Goal: Task Accomplishment & Management: Manage account settings

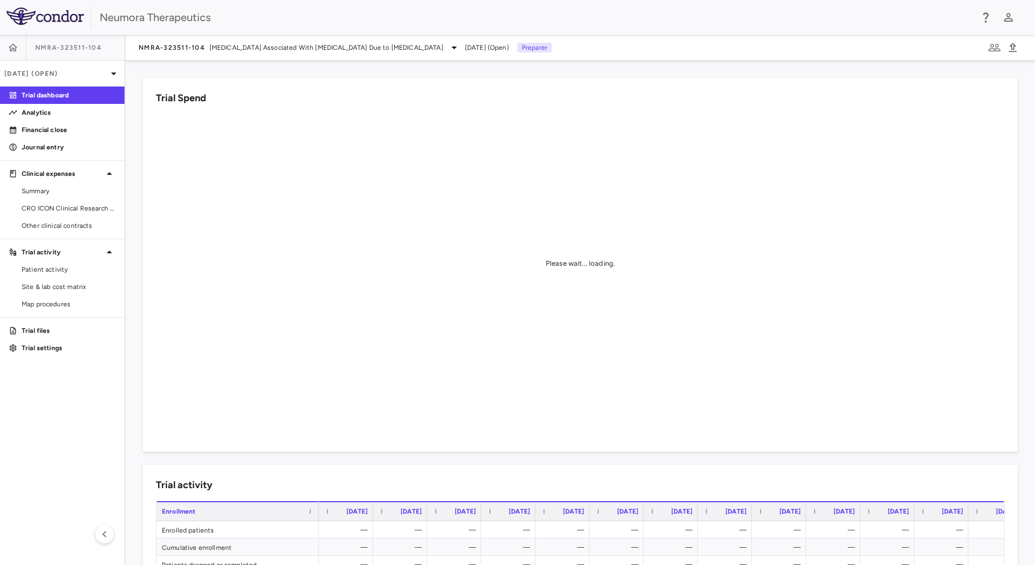
click at [362, 103] on div "Trial Spend" at bounding box center [580, 98] width 849 height 15
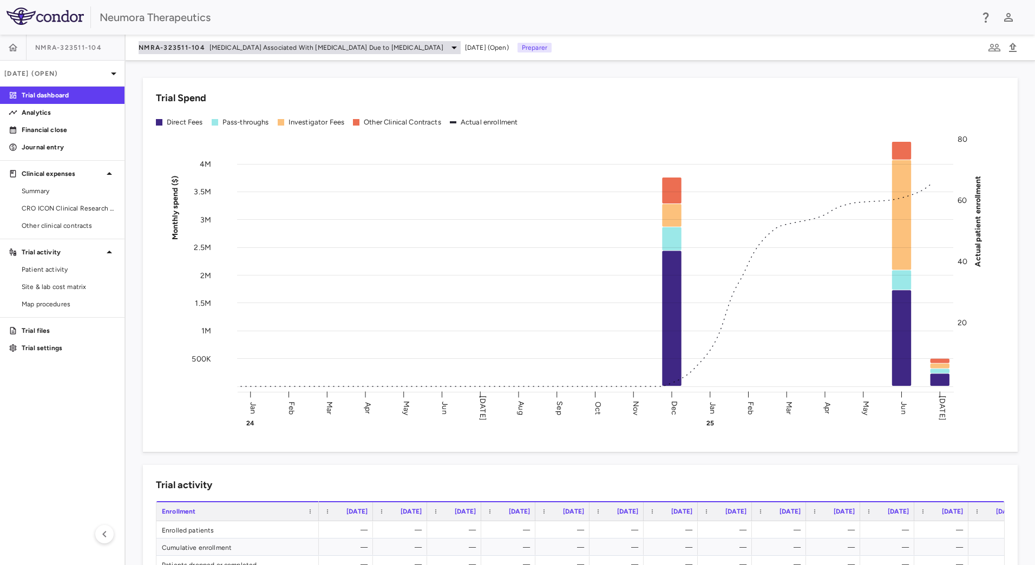
click at [219, 48] on span "Agitation Associated With Dementia Due to Alzheimer's Disease" at bounding box center [327, 48] width 234 height 10
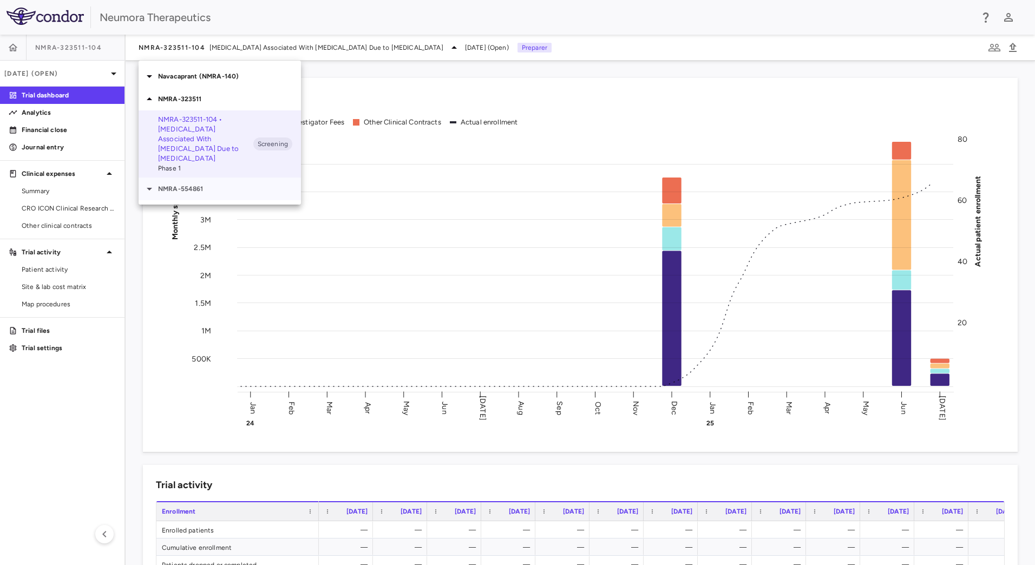
click at [203, 184] on p "NMRA-554861" at bounding box center [229, 189] width 143 height 10
click at [210, 104] on div "NMRA-323511" at bounding box center [220, 99] width 162 height 23
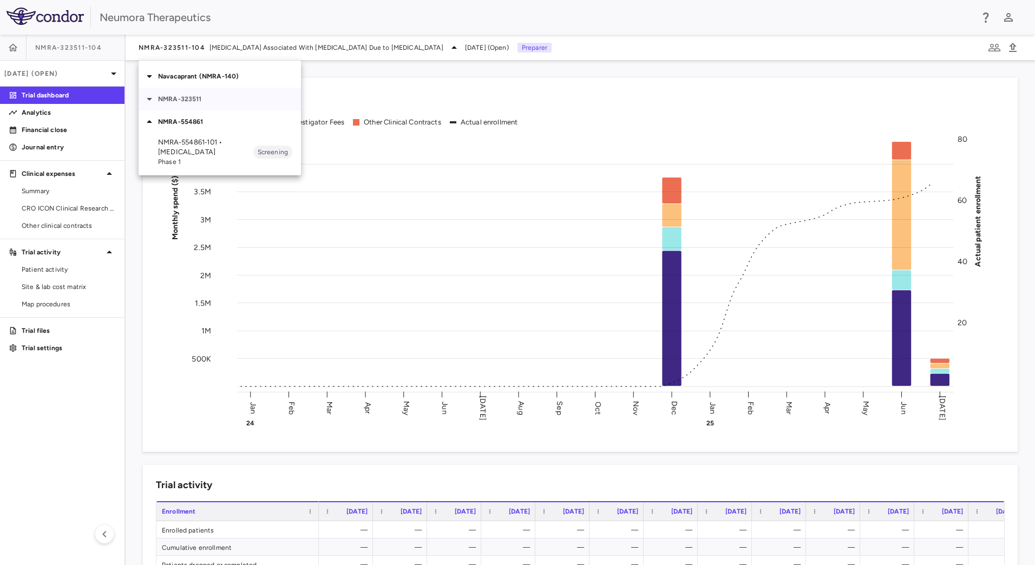
click at [217, 99] on p "NMRA-323511" at bounding box center [229, 99] width 143 height 10
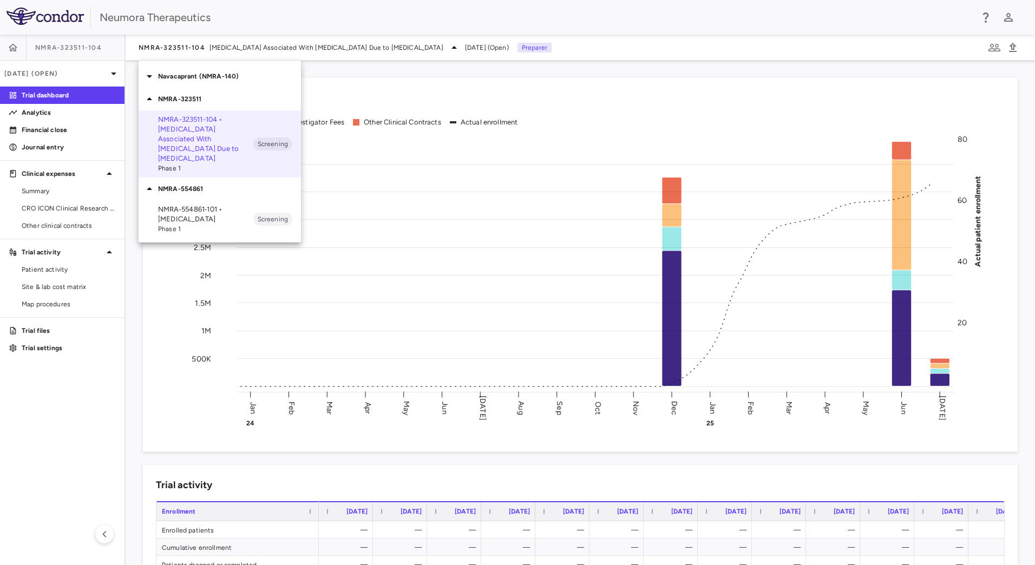
click at [220, 99] on p "NMRA-323511" at bounding box center [229, 99] width 143 height 10
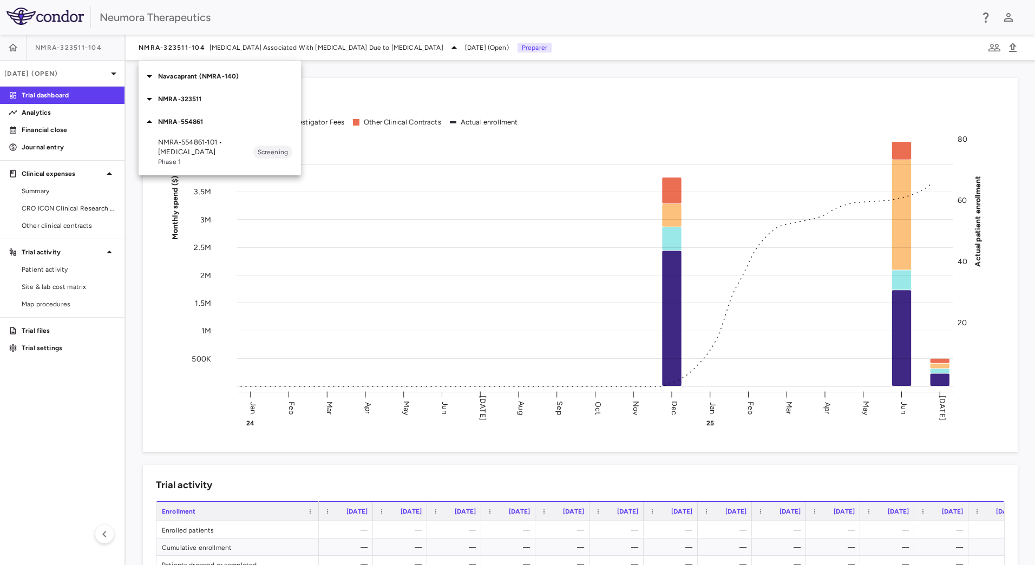
click at [216, 73] on p "Navacaprant (NMRA-140)" at bounding box center [229, 76] width 143 height 10
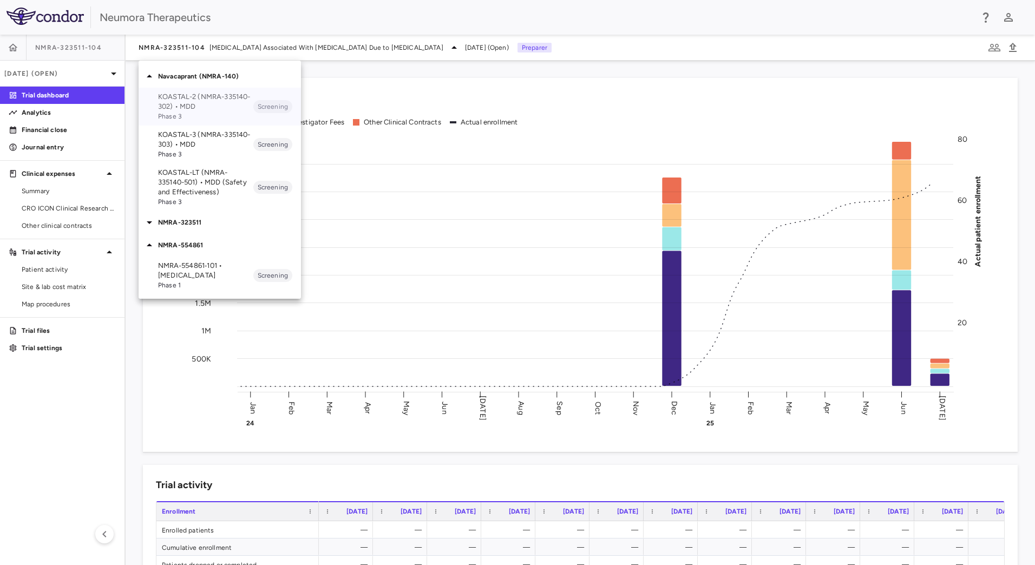
click at [227, 105] on p "KOASTAL-2 (NMRA-335140-302) • MDD" at bounding box center [205, 101] width 95 height 19
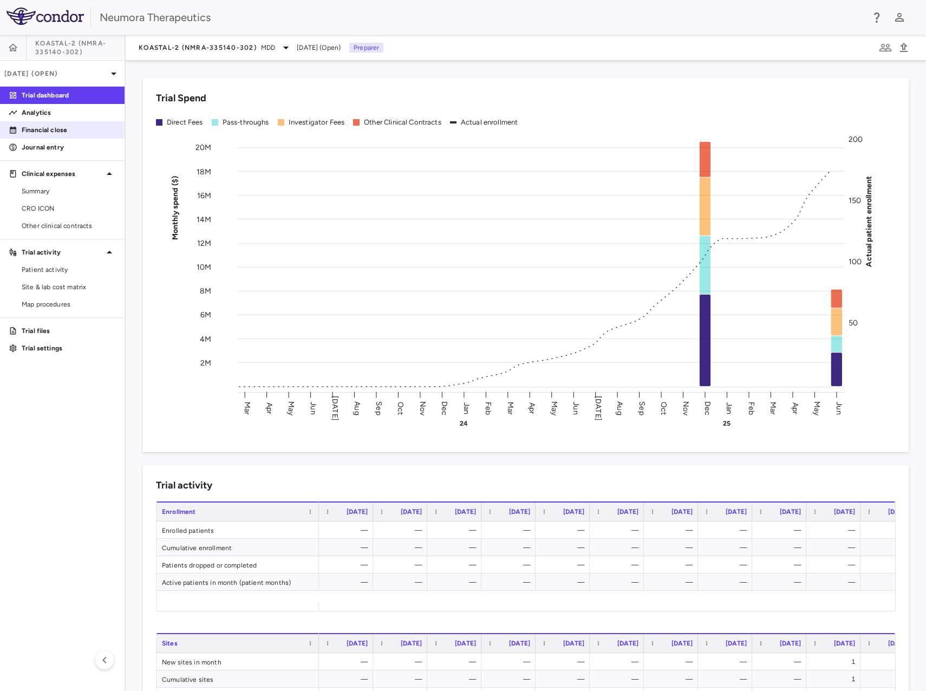
click at [53, 133] on p "Financial close" at bounding box center [69, 130] width 94 height 10
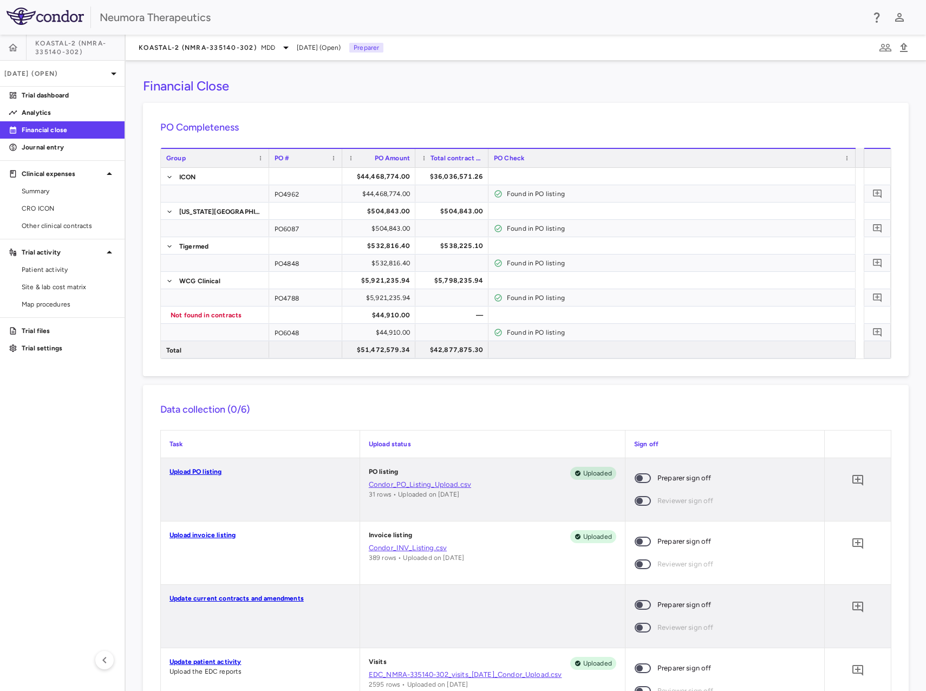
click at [334, 51] on span "Jun 2025 (Open)" at bounding box center [319, 48] width 44 height 10
click at [63, 76] on p "Jun 2025 (Open)" at bounding box center [55, 74] width 103 height 10
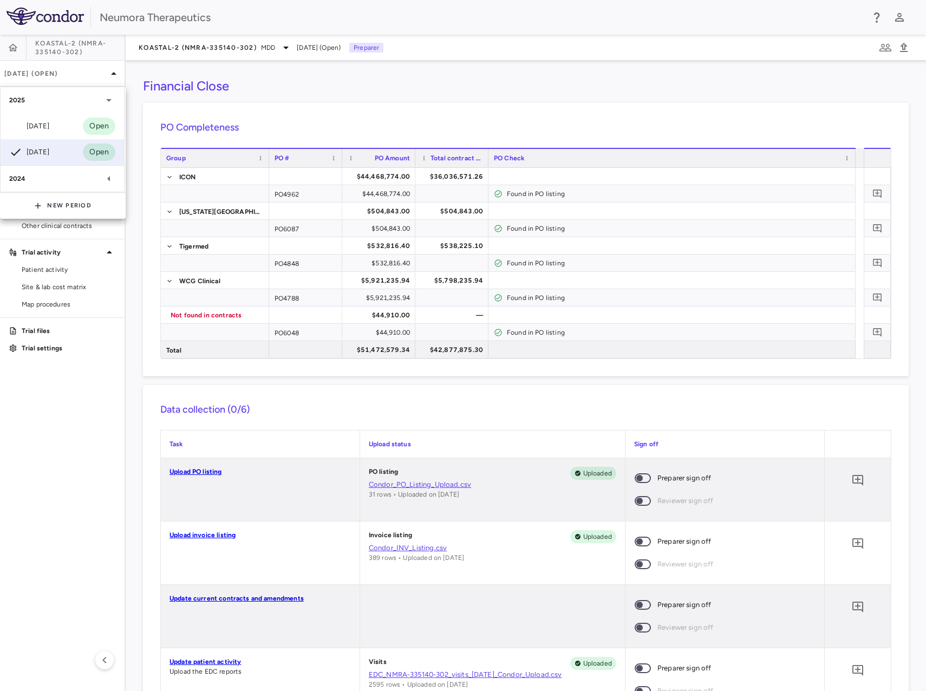
click at [355, 100] on div at bounding box center [463, 345] width 926 height 691
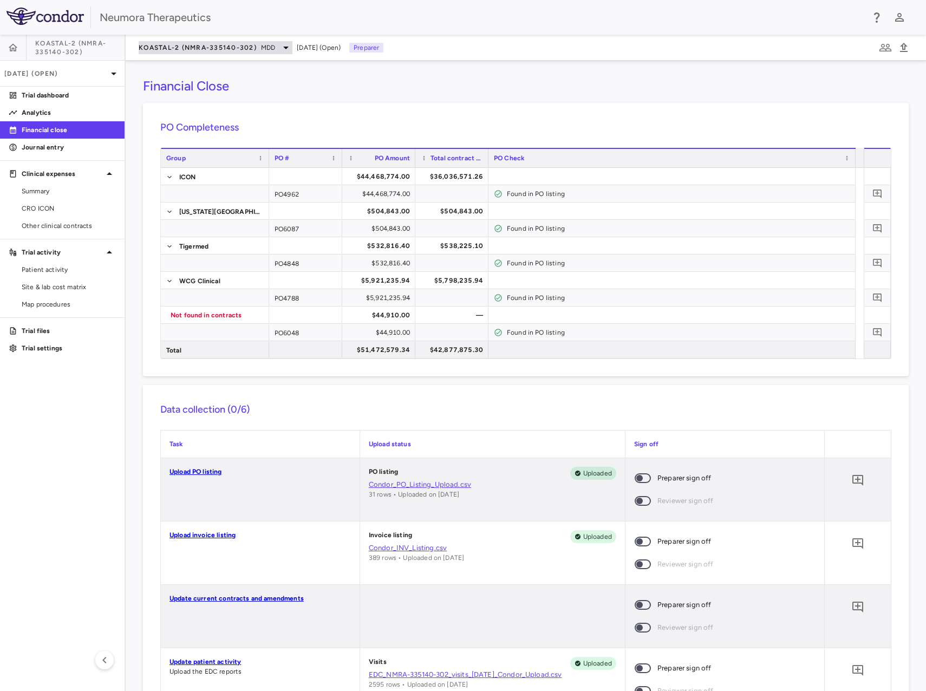
click at [200, 41] on div "KOASTAL-2 (NMRA-335140-302) MDD" at bounding box center [216, 47] width 154 height 13
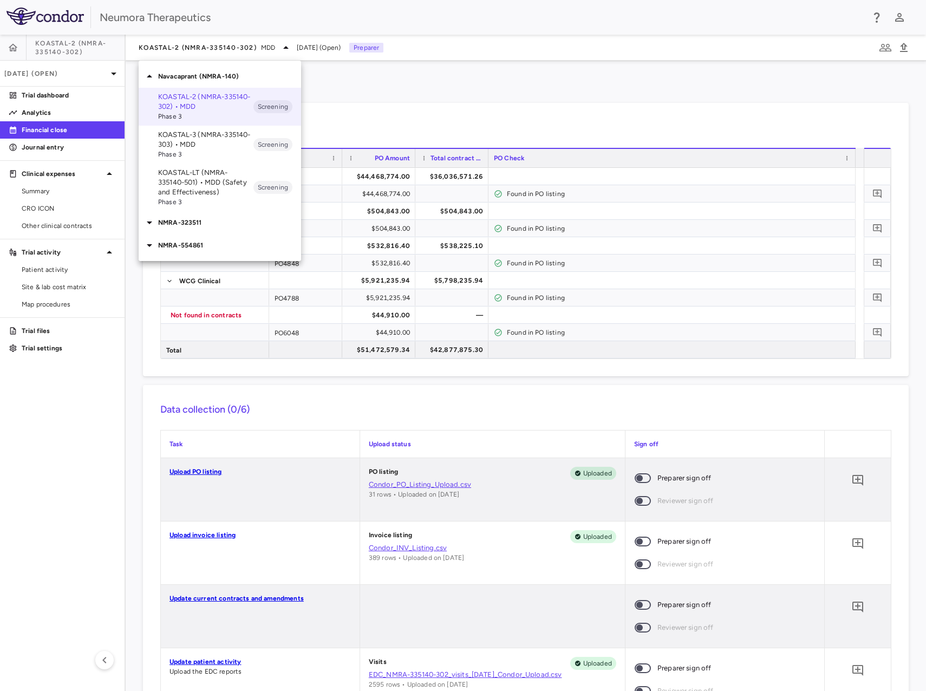
click at [163, 227] on p "NMRA-323511" at bounding box center [229, 223] width 143 height 10
click at [180, 263] on p "NMRA-323511-104 • Agitation Associated With Dementia Due to Alzheimer's Disease" at bounding box center [205, 262] width 95 height 49
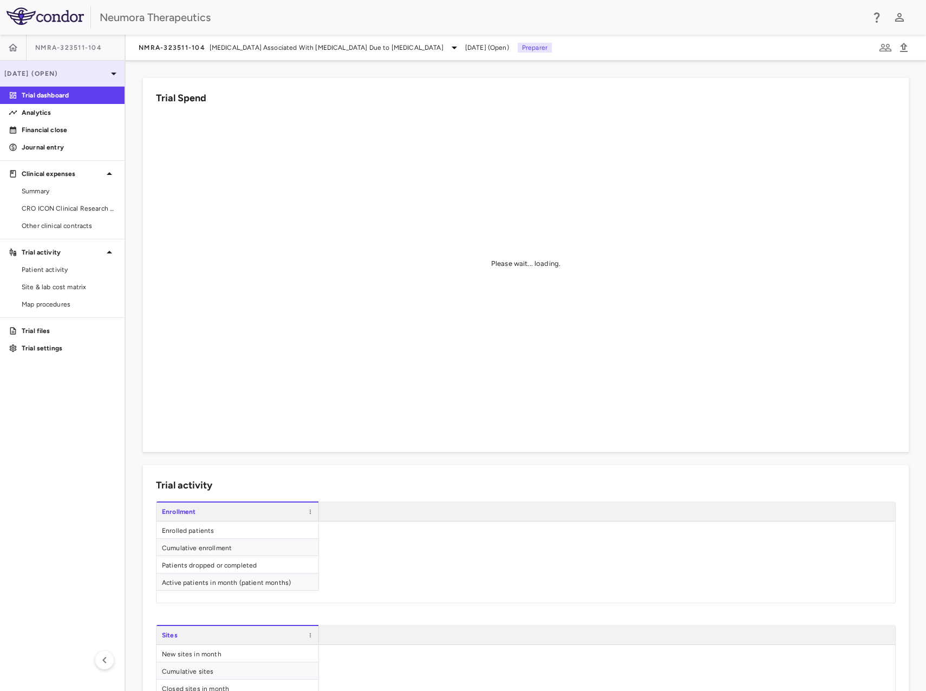
click at [70, 71] on p "Jul 2025 (Open)" at bounding box center [55, 74] width 103 height 10
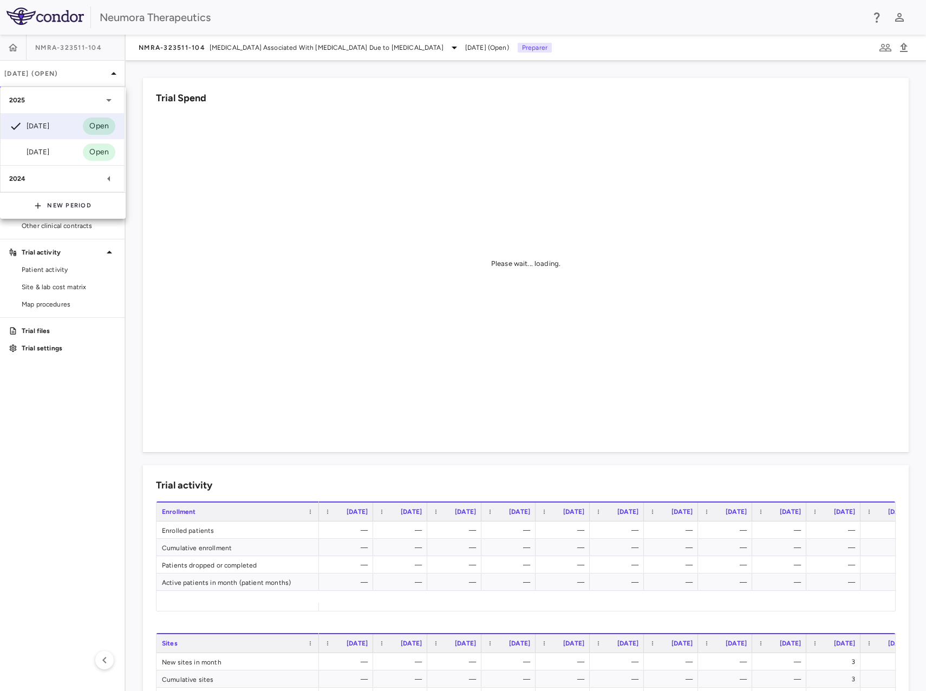
click at [82, 69] on div at bounding box center [463, 345] width 926 height 691
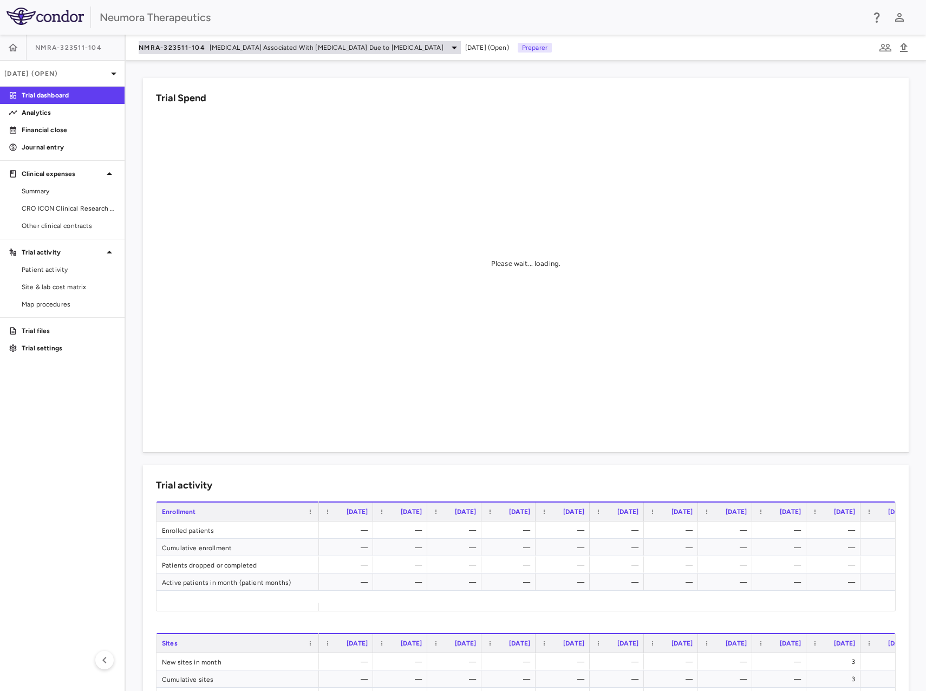
click at [172, 49] on span "NMRA-323511-104" at bounding box center [172, 47] width 67 height 9
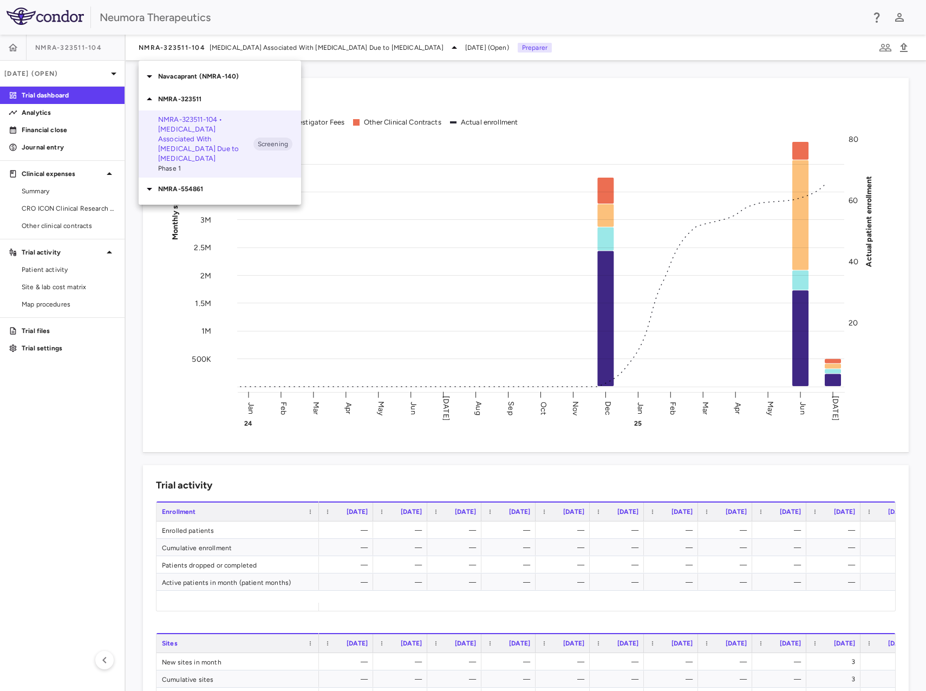
click at [192, 184] on p "NMRA-554861" at bounding box center [229, 189] width 143 height 10
click at [192, 75] on p "Navacaprant (NMRA-140)" at bounding box center [229, 76] width 143 height 10
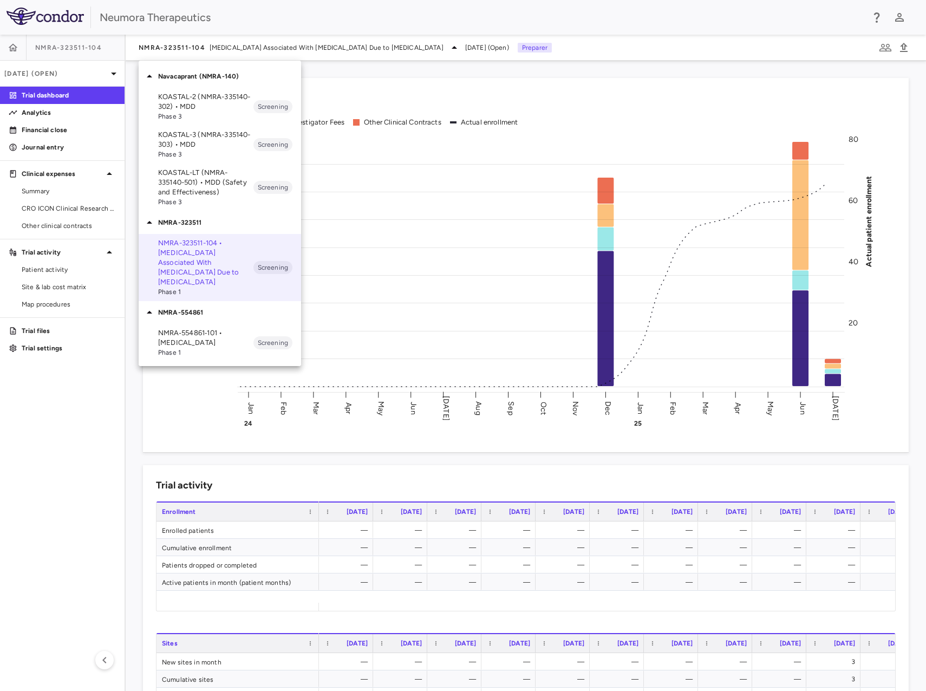
click at [202, 100] on p "KOASTAL-2 (NMRA-335140-302) • MDD" at bounding box center [205, 101] width 95 height 19
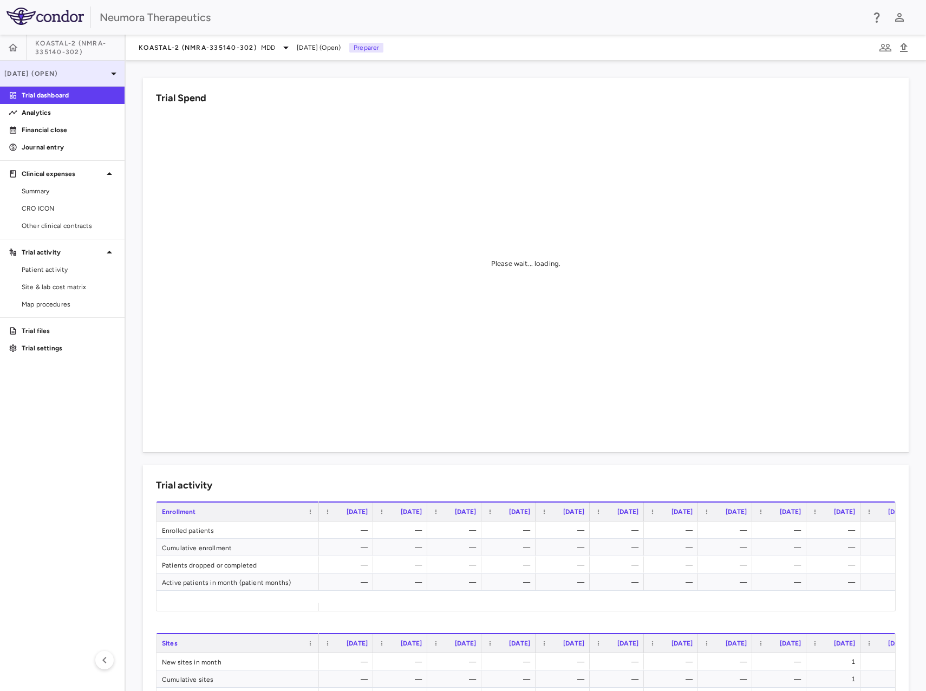
click at [94, 71] on p "Jun 2025 (Open)" at bounding box center [55, 74] width 103 height 10
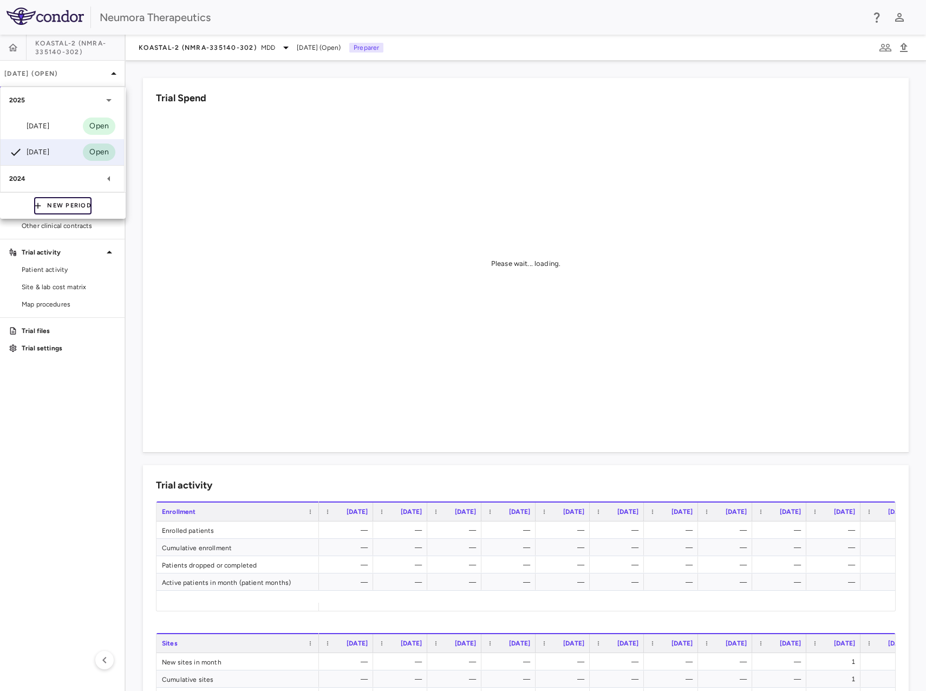
click at [70, 212] on button "New Period" at bounding box center [62, 205] width 57 height 17
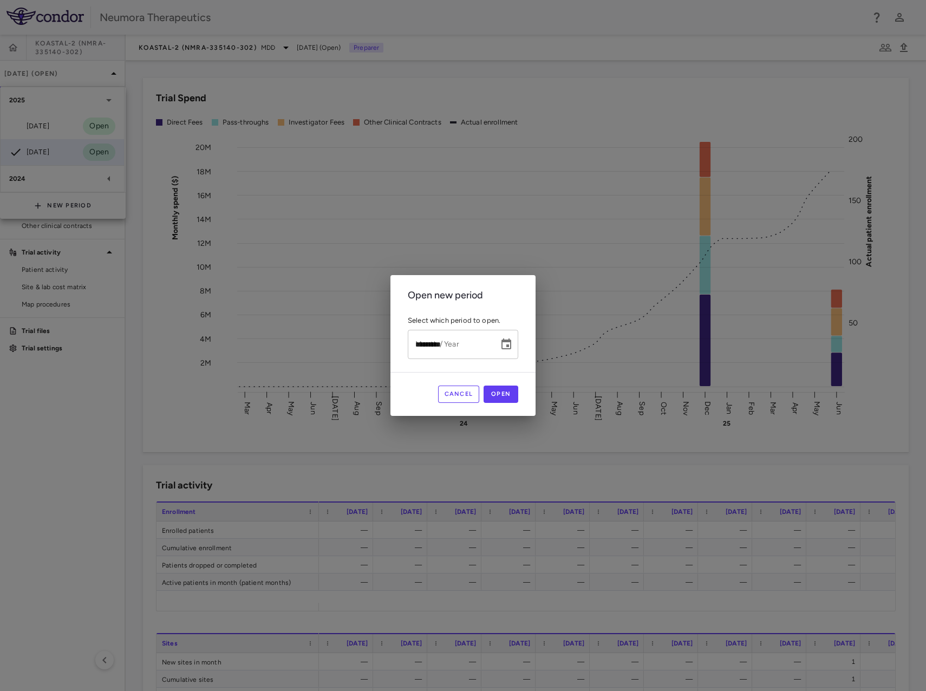
click at [423, 343] on input "*********" at bounding box center [449, 344] width 83 height 29
type input "*********"
click at [506, 393] on button "Open" at bounding box center [501, 394] width 35 height 17
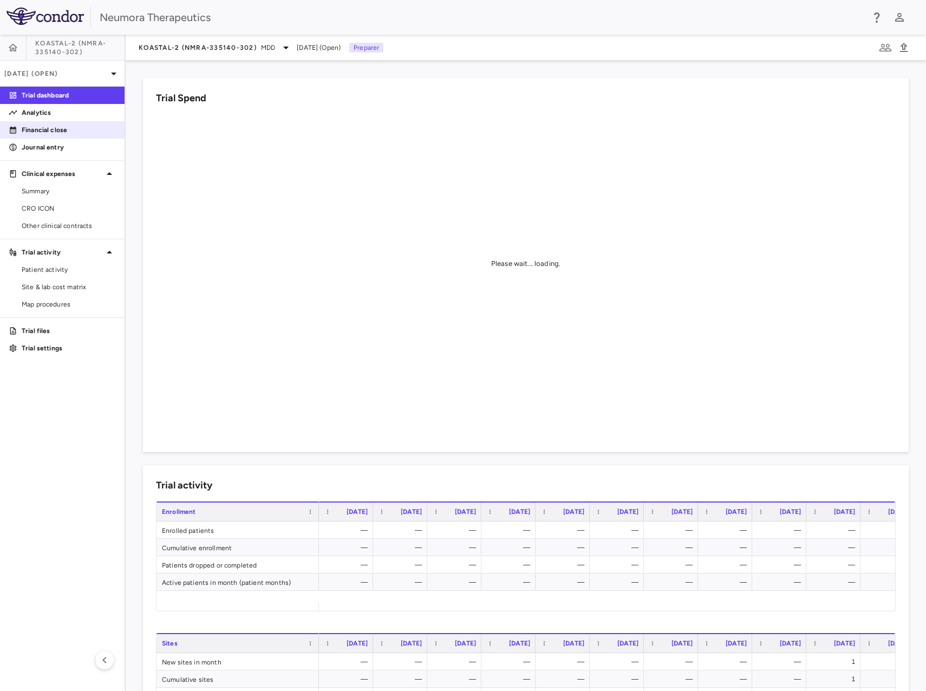
click at [49, 138] on div "Financial close" at bounding box center [62, 129] width 125 height 17
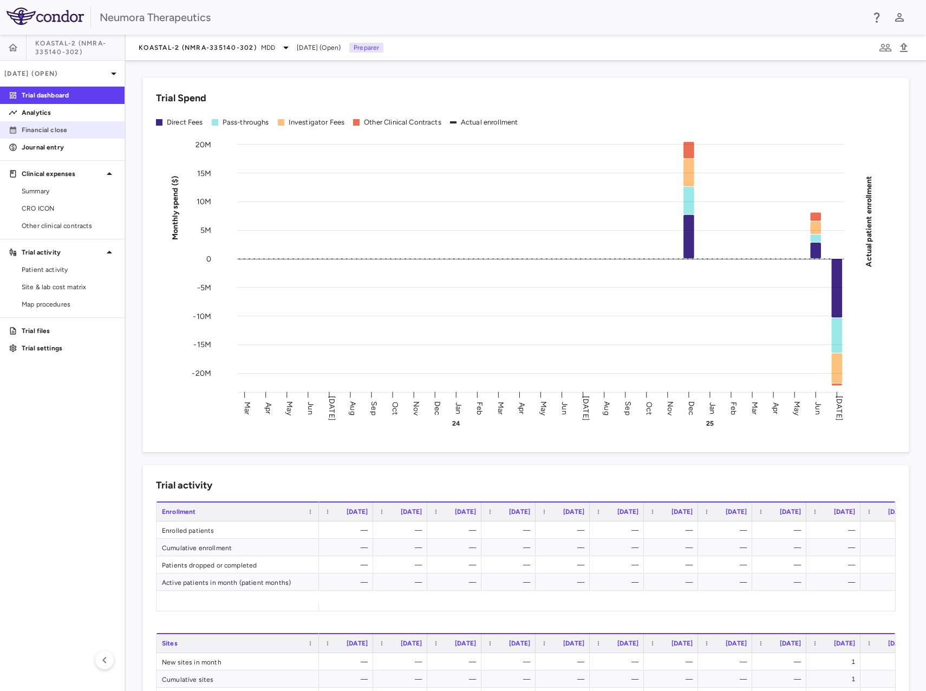
click at [51, 135] on link "Financial close" at bounding box center [62, 130] width 125 height 16
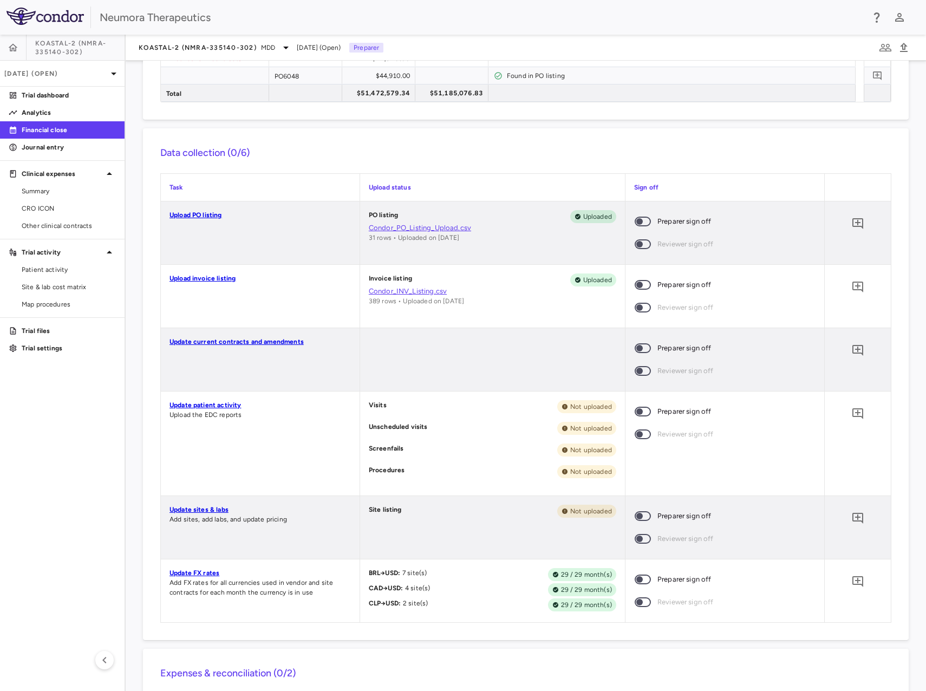
scroll to position [271, 0]
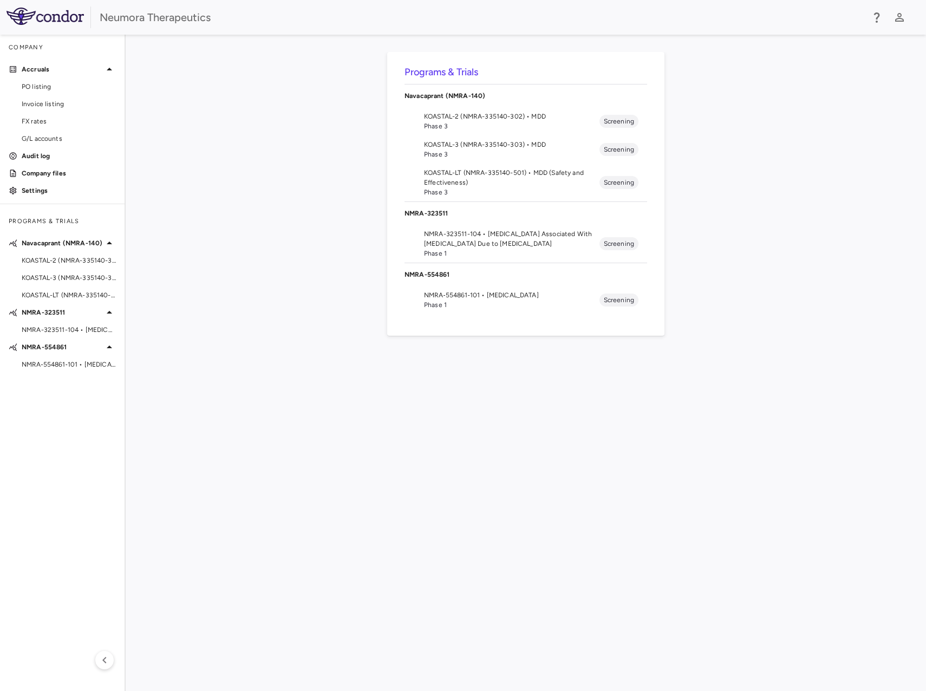
drag, startPoint x: 183, startPoint y: 179, endPoint x: 220, endPoint y: 178, distance: 36.9
click at [182, 179] on div "Programs & Trials Navacaprant (NMRA-140) KOASTAL-2 (NMRA-335140-302) • MDD Phas…" at bounding box center [526, 363] width 766 height 622
click at [455, 242] on span "NMRA-323511-104 • Agitation Associated With Dementia Due to Alzheimer's Disease" at bounding box center [511, 238] width 175 height 19
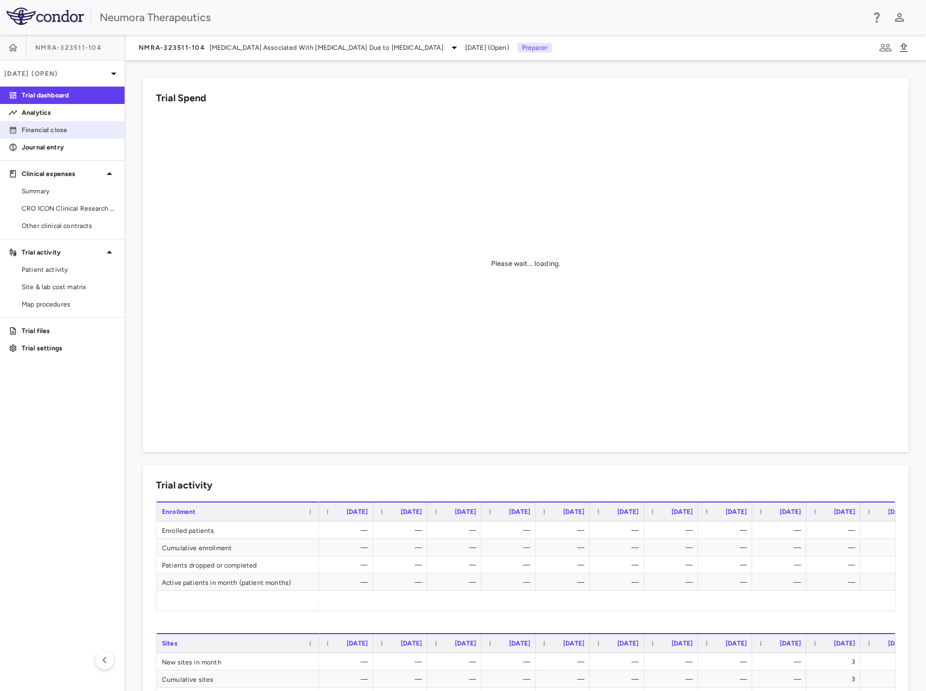
drag, startPoint x: 64, startPoint y: 132, endPoint x: 78, endPoint y: 127, distance: 15.1
click at [65, 132] on p "Financial close" at bounding box center [69, 130] width 94 height 10
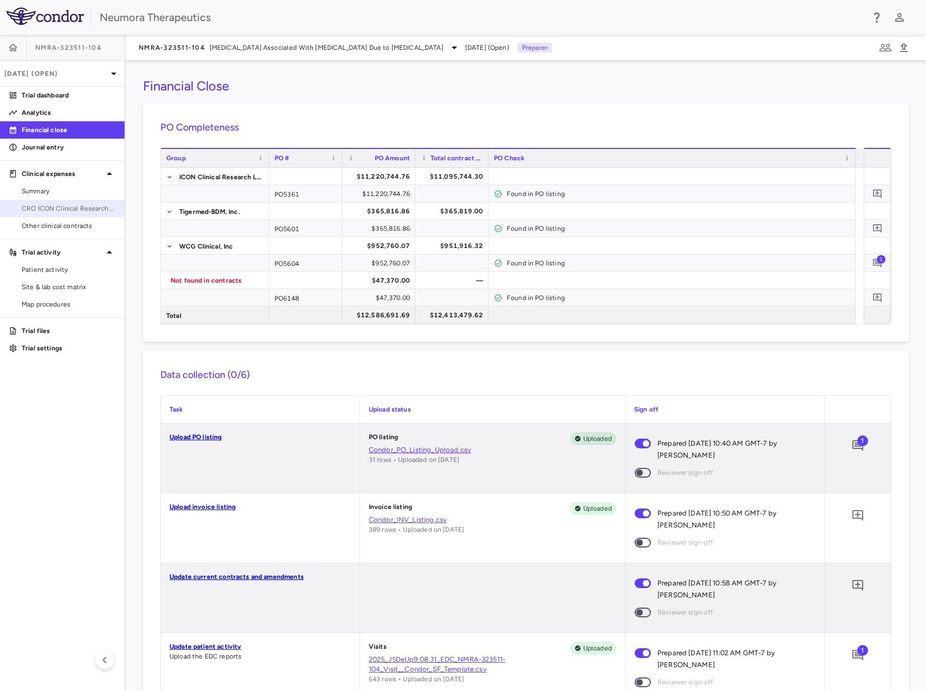
click at [67, 212] on span "CRO ICON Clinical Research Limited" at bounding box center [69, 209] width 94 height 10
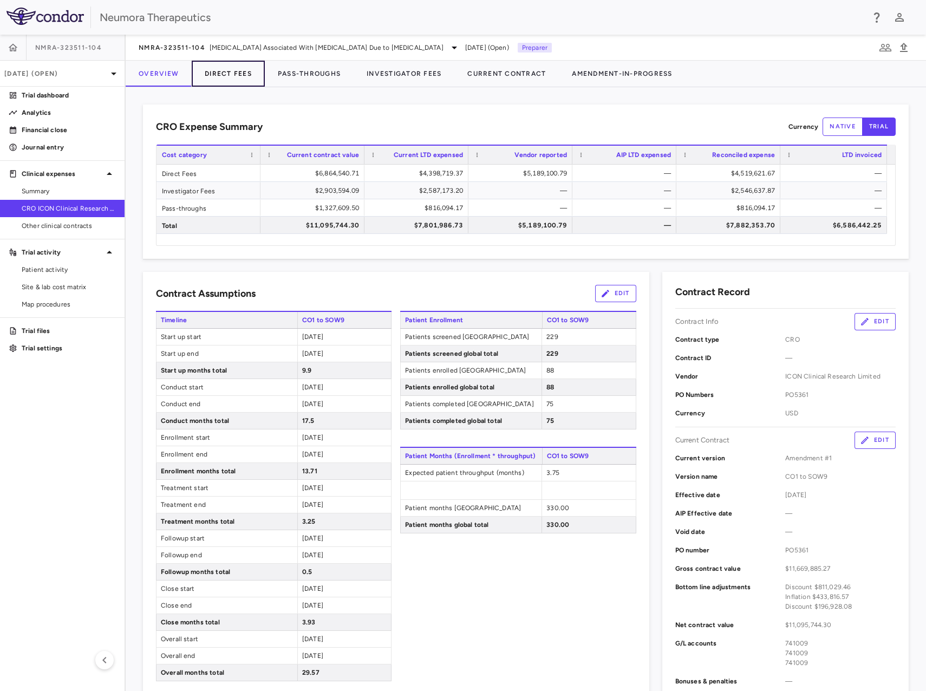
click at [209, 71] on button "Direct Fees" at bounding box center [228, 74] width 73 height 26
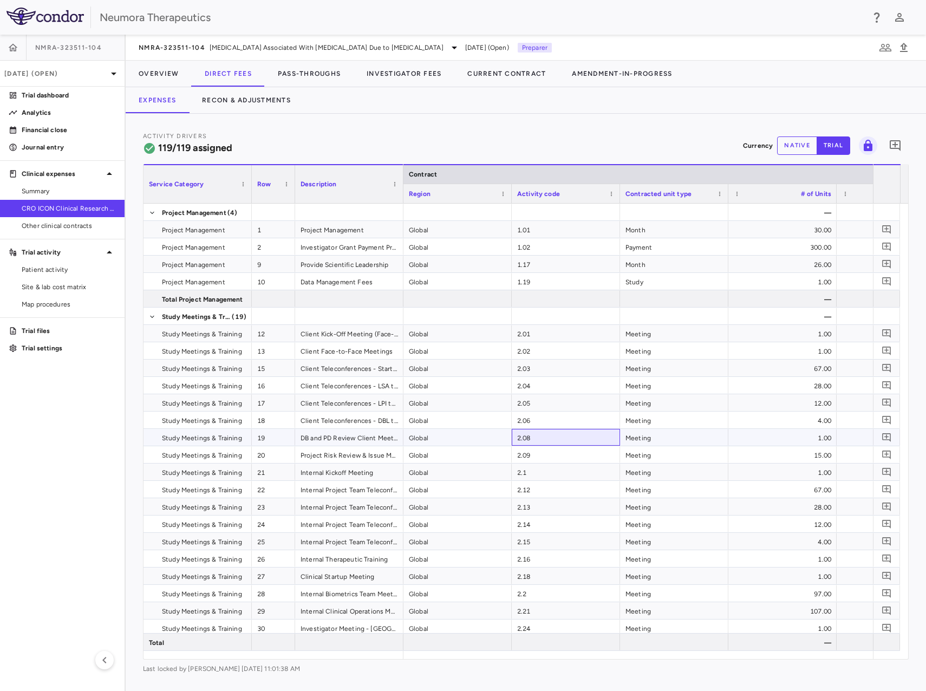
drag, startPoint x: 661, startPoint y: 441, endPoint x: 670, endPoint y: 439, distance: 10.0
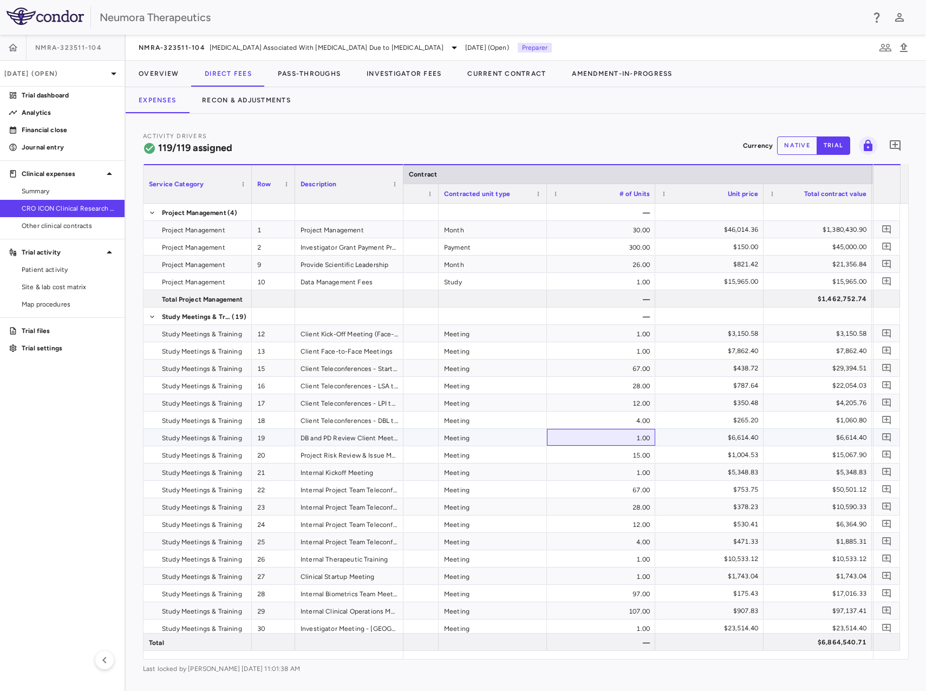
drag, startPoint x: 681, startPoint y: 442, endPoint x: 694, endPoint y: 441, distance: 13.0
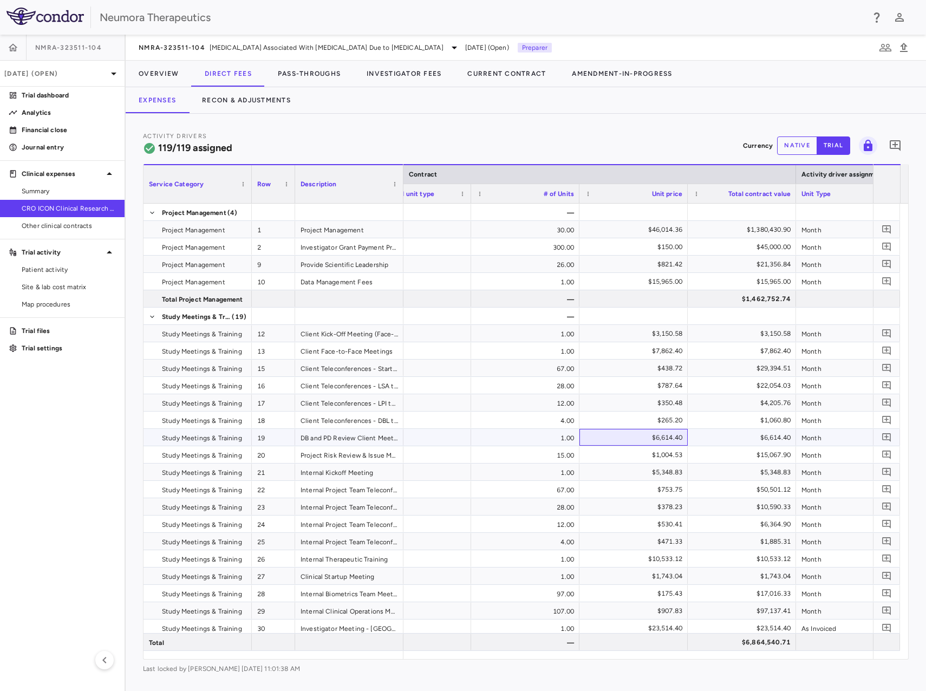
drag, startPoint x: 644, startPoint y: 440, endPoint x: 673, endPoint y: 440, distance: 28.7
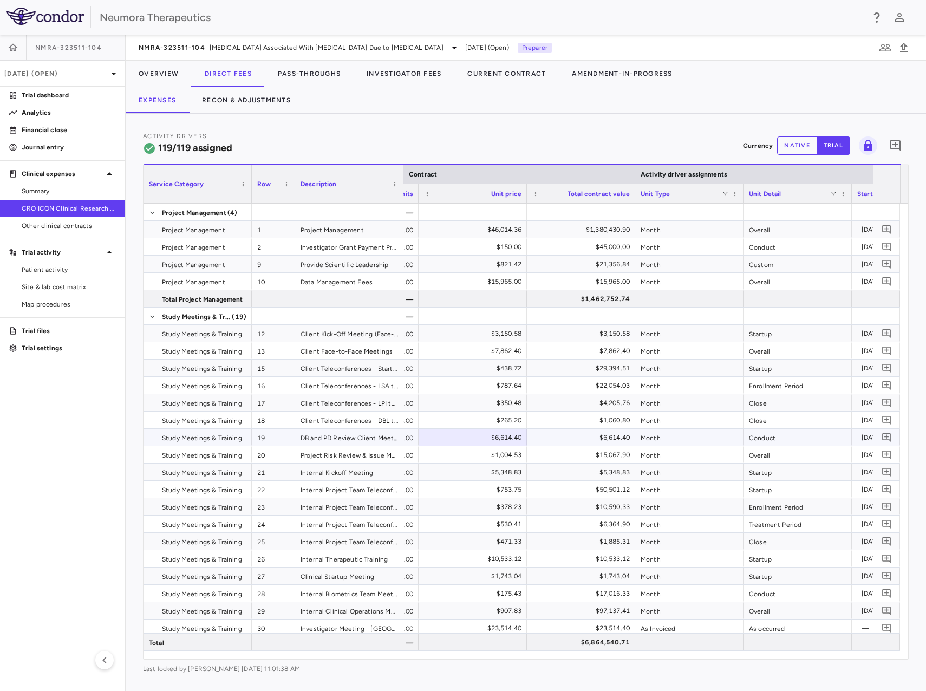
drag, startPoint x: 711, startPoint y: 442, endPoint x: 689, endPoint y: 440, distance: 21.7
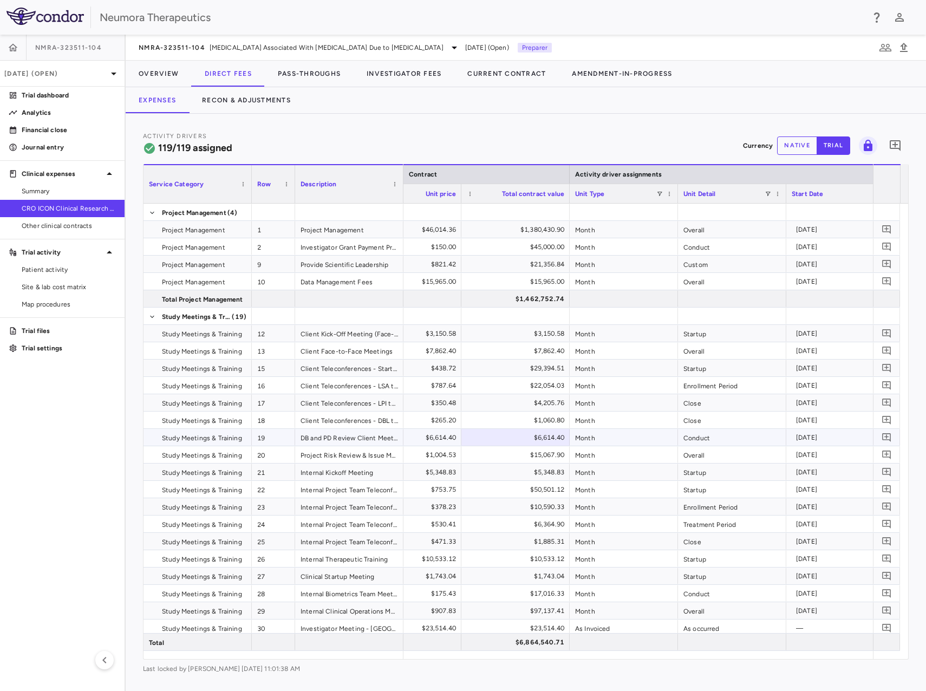
drag, startPoint x: 746, startPoint y: 442, endPoint x: 710, endPoint y: 438, distance: 35.9
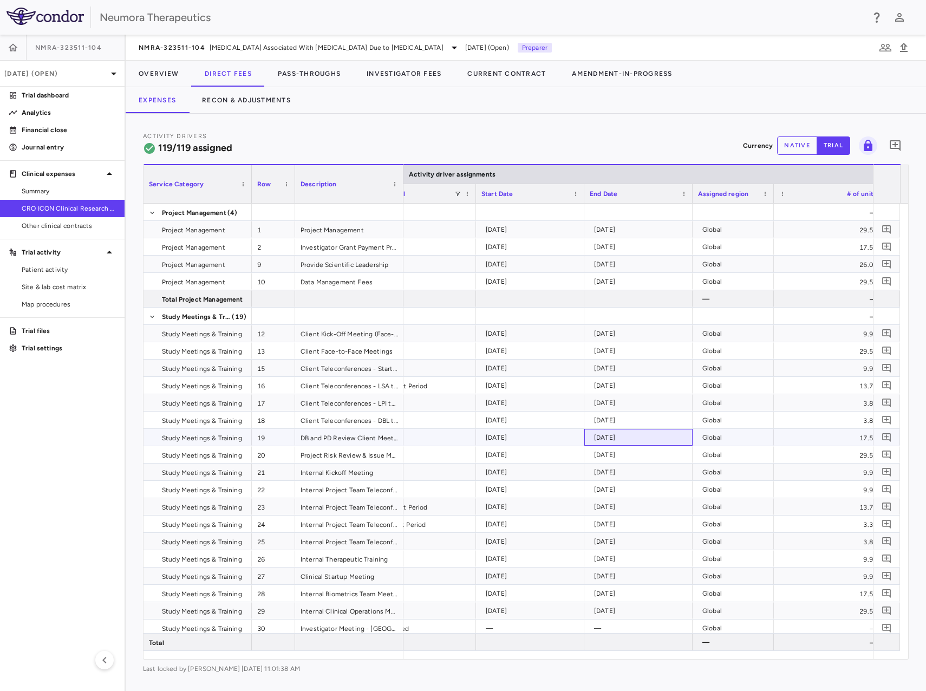
drag, startPoint x: 707, startPoint y: 436, endPoint x: 680, endPoint y: 439, distance: 27.2
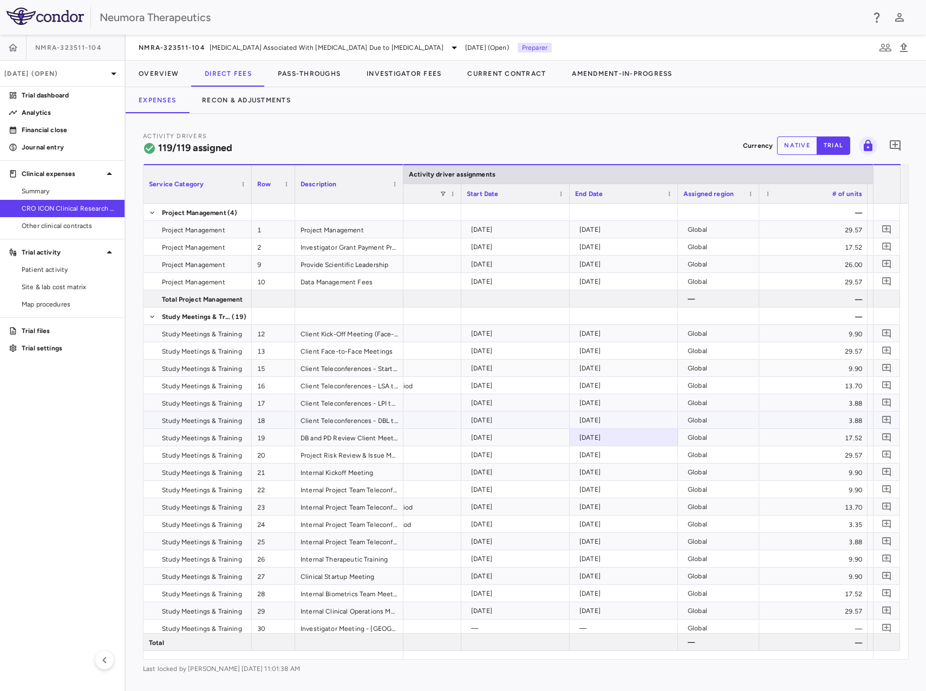
drag, startPoint x: 629, startPoint y: 426, endPoint x: 701, endPoint y: 437, distance: 72.4
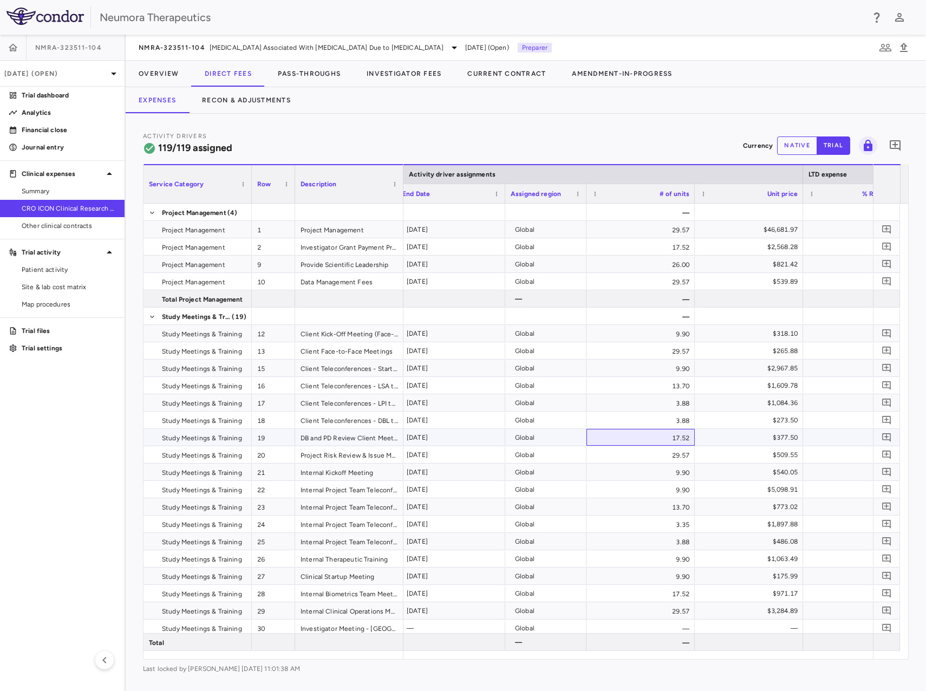
drag, startPoint x: 695, startPoint y: 434, endPoint x: 725, endPoint y: 438, distance: 29.5
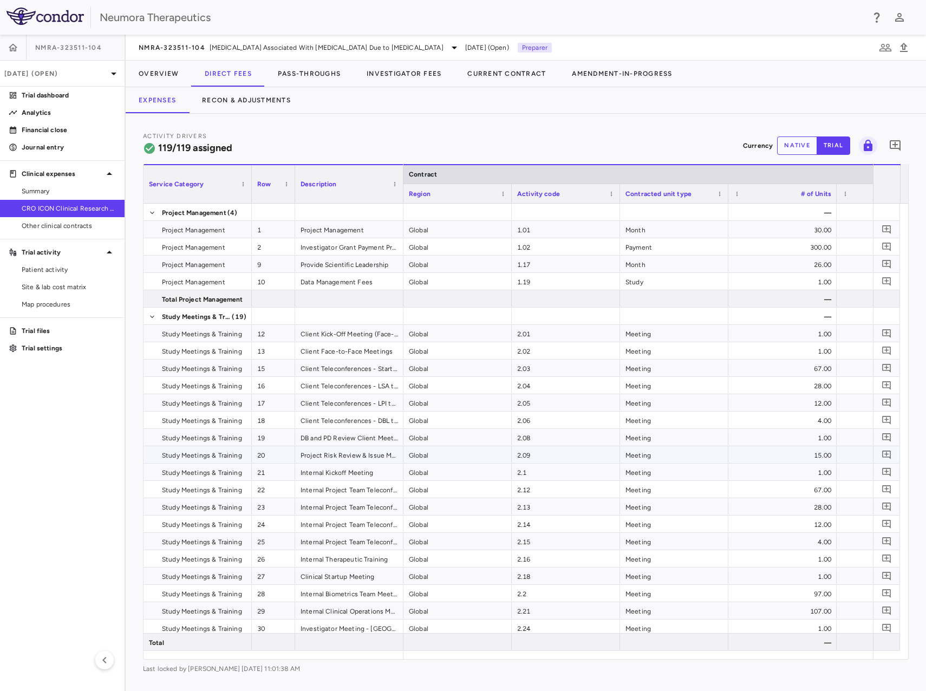
drag, startPoint x: 349, startPoint y: 447, endPoint x: 268, endPoint y: 447, distance: 81.2
click at [152, 102] on button "Expenses" at bounding box center [157, 100] width 63 height 26
drag, startPoint x: 393, startPoint y: 131, endPoint x: 543, endPoint y: 157, distance: 152.3
drag, startPoint x: 378, startPoint y: 312, endPoint x: 535, endPoint y: 323, distance: 157.5
